Goal: Check status: Check status

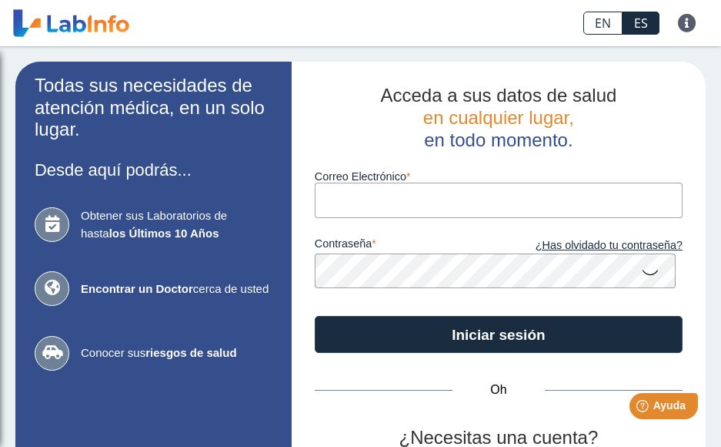
click at [350, 194] on input "Correo Electrónico" at bounding box center [499, 199] width 368 height 35
type input "[EMAIL_ADDRESS][DOMAIN_NAME]"
click at [315, 316] on button "Iniciar sesión" at bounding box center [499, 334] width 368 height 37
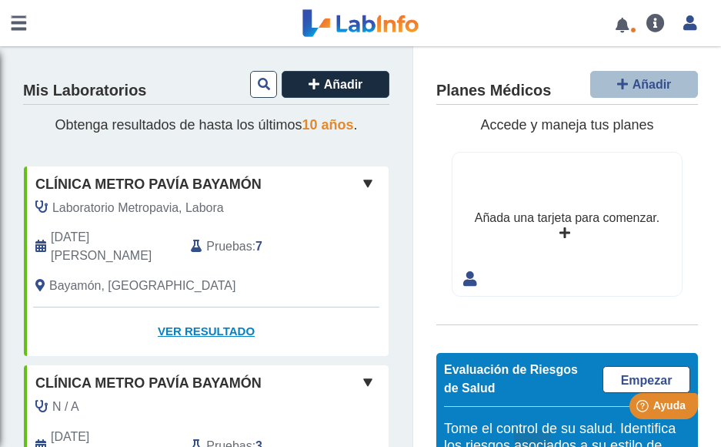
click at [193, 324] on font "Ver resultado" at bounding box center [206, 330] width 97 height 13
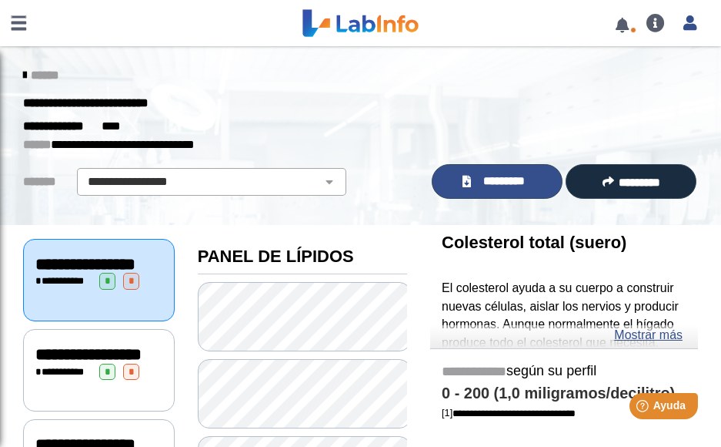
click at [476, 187] on span "*********" at bounding box center [504, 181] width 56 height 18
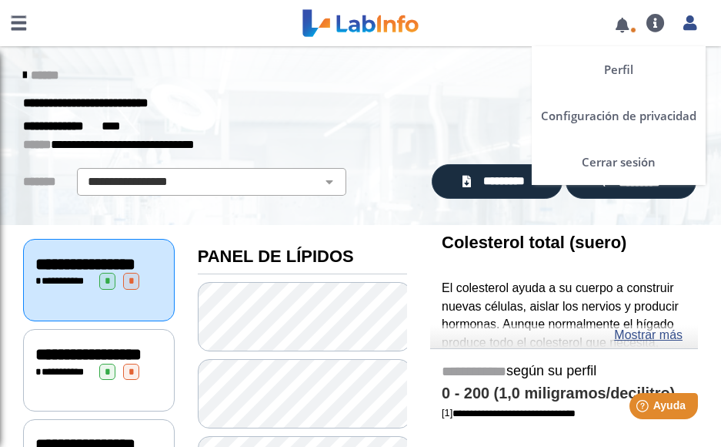
click at [689, 24] on icon at bounding box center [690, 23] width 13 height 12
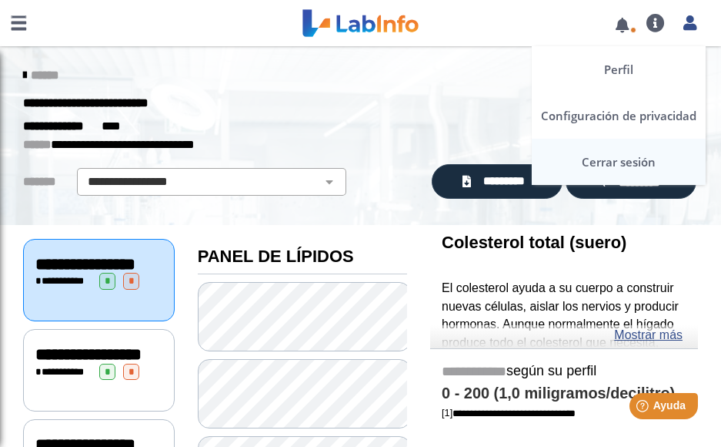
click at [606, 158] on font "Cerrar sesión" at bounding box center [619, 161] width 74 height 15
